Goal: Find specific page/section: Find specific page/section

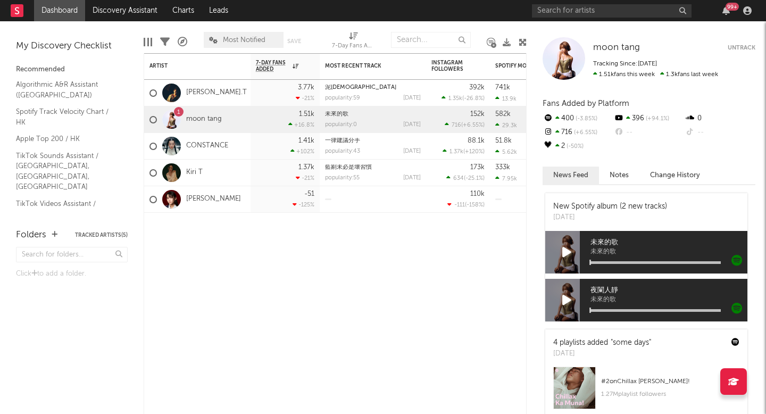
click at [232, 116] on div "1 moon tang" at bounding box center [197, 119] width 106 height 27
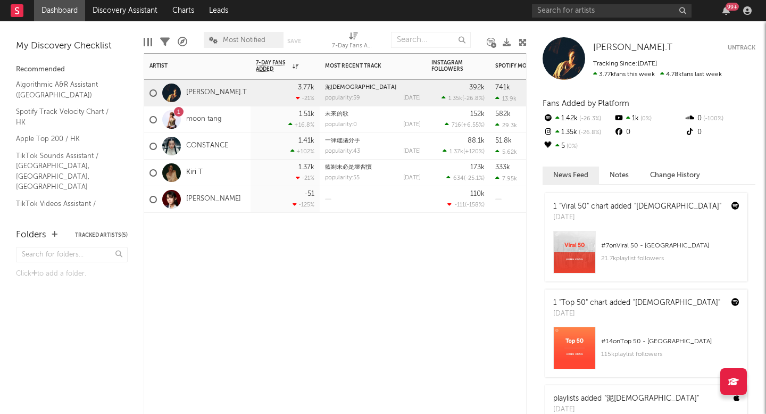
click at [236, 118] on div "1 moon tang" at bounding box center [197, 119] width 106 height 27
